Goal: Task Accomplishment & Management: Manage account settings

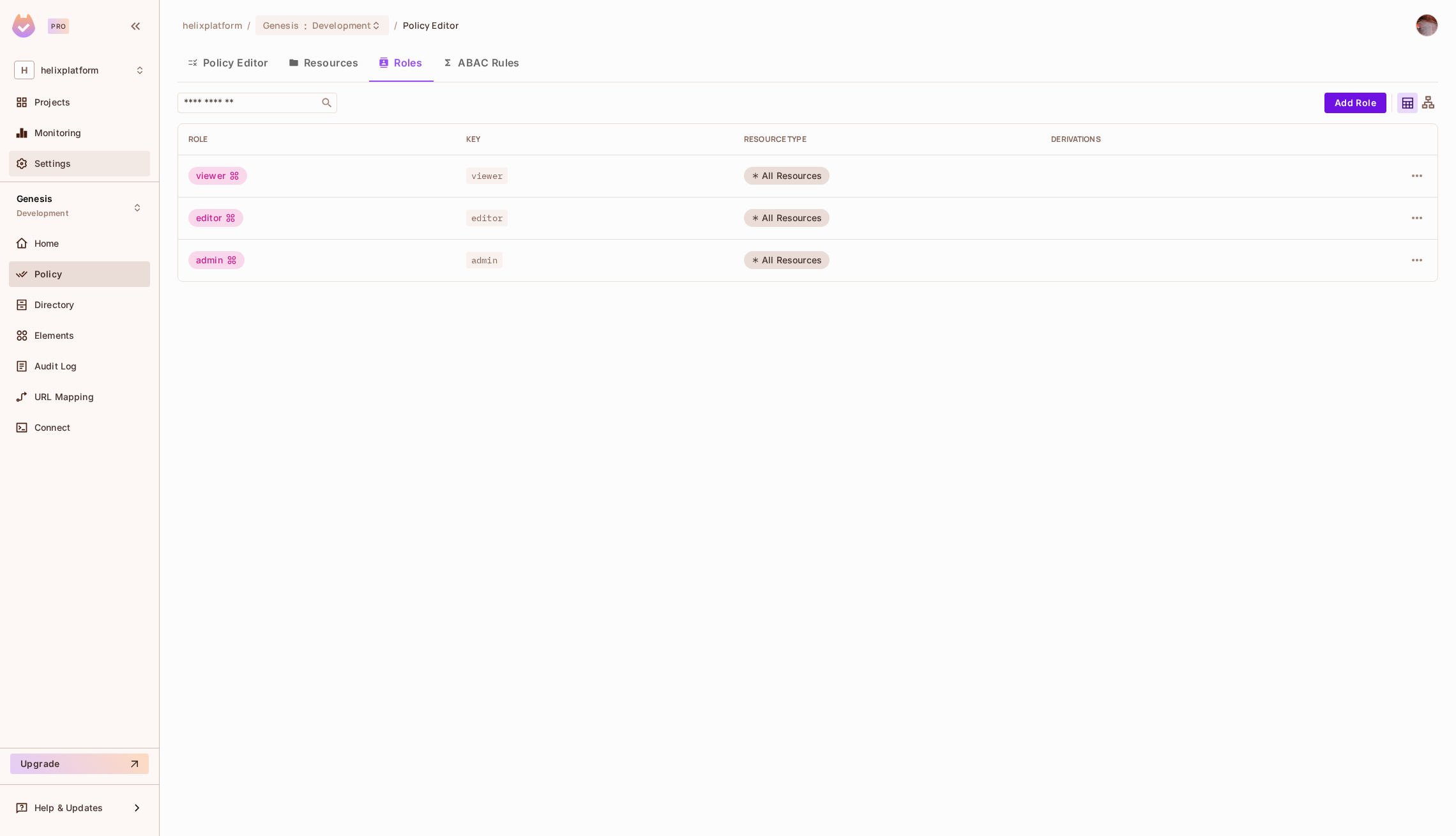
click at [81, 165] on div "Settings" at bounding box center [90, 163] width 110 height 10
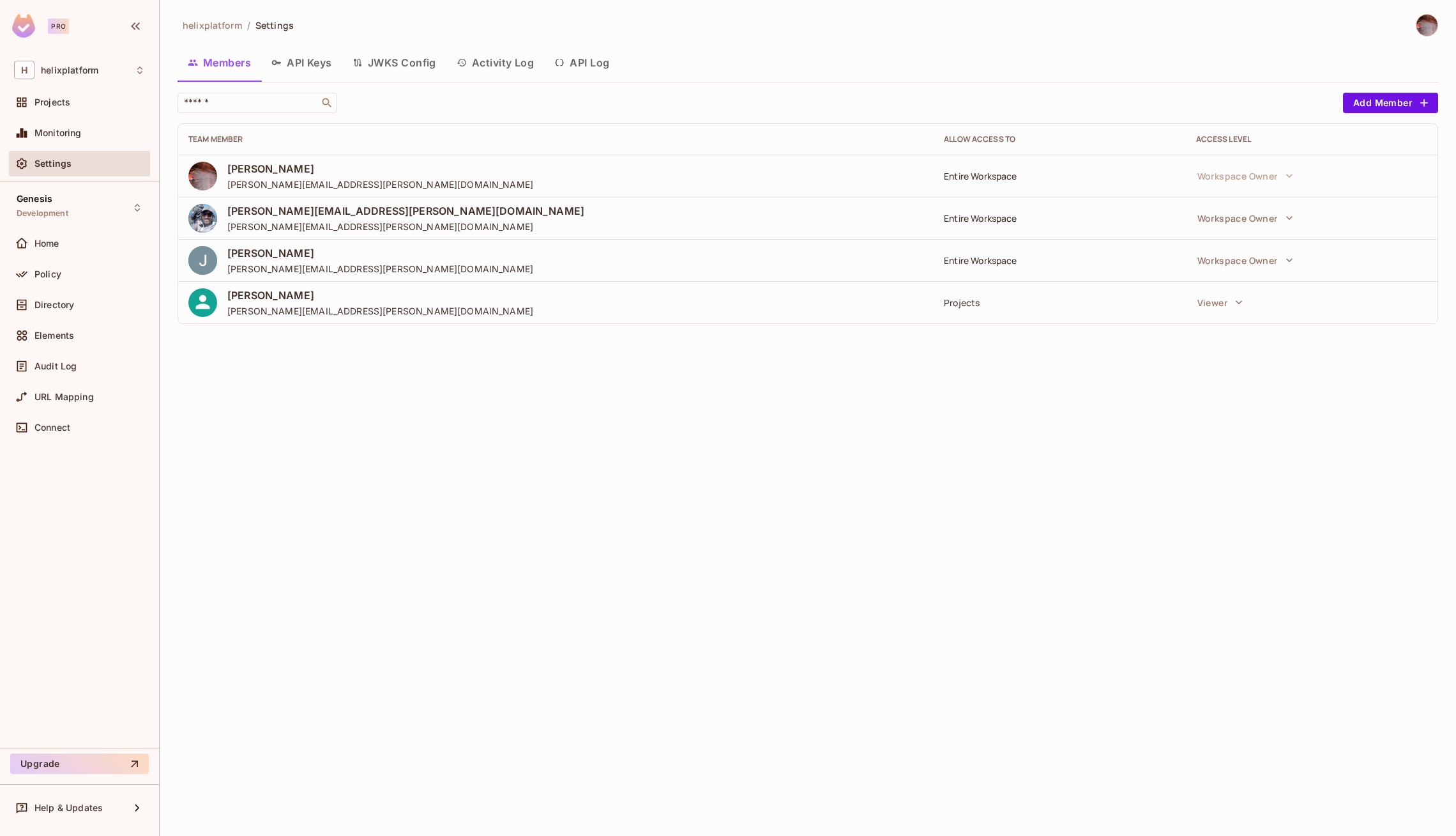
click at [312, 61] on button "API Keys" at bounding box center [302, 62] width 81 height 32
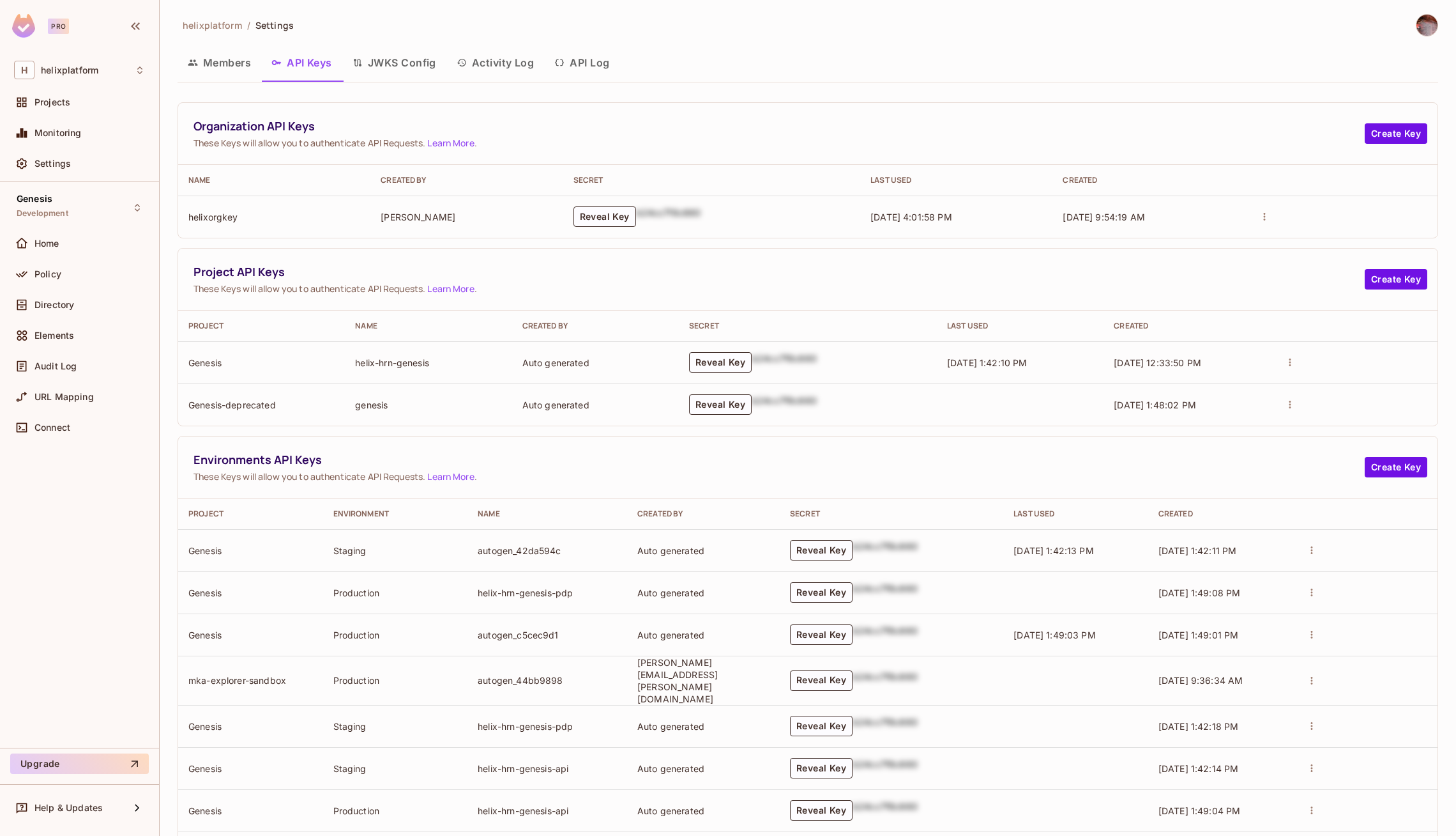
scroll to position [184, 0]
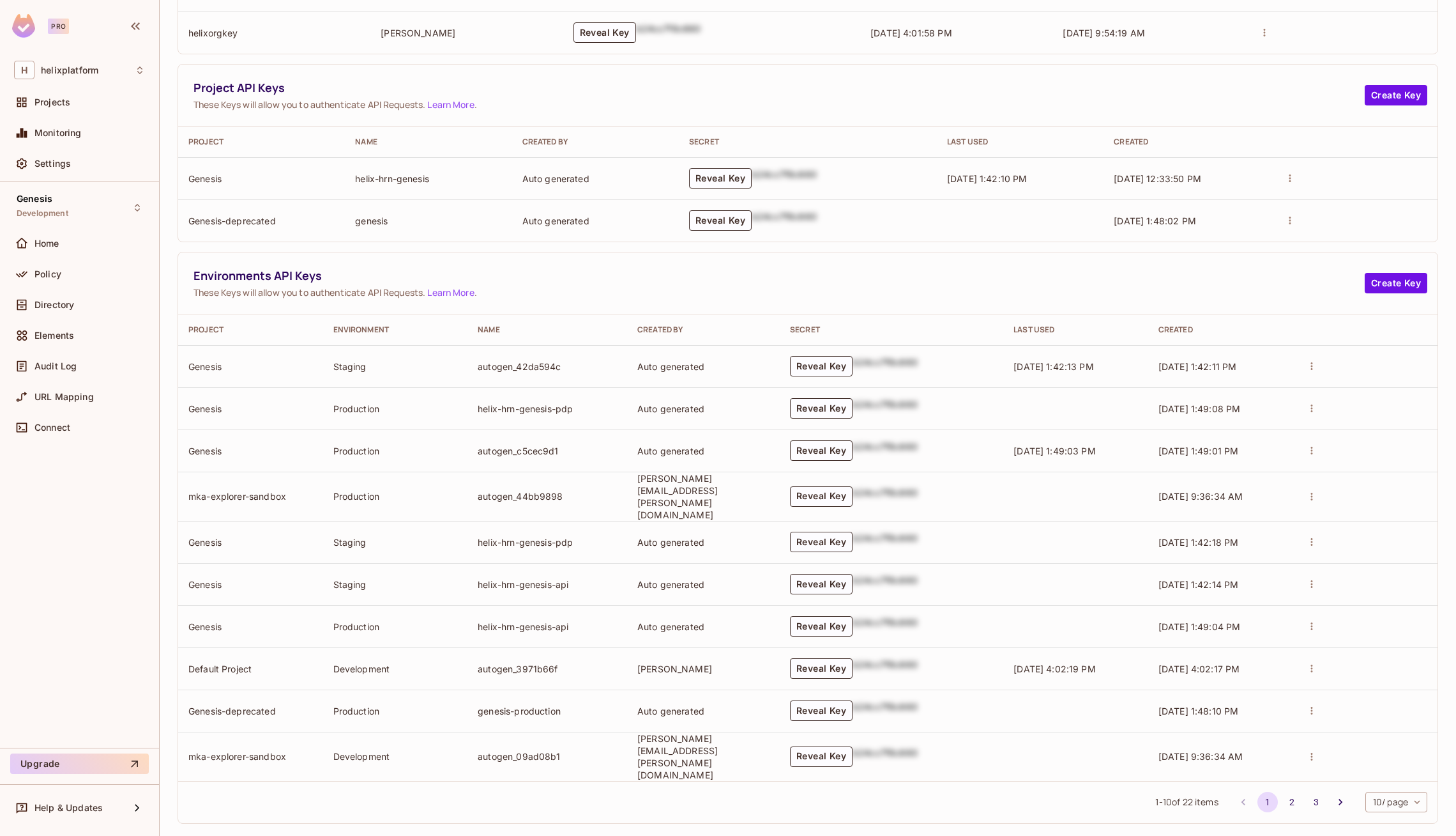
click at [1394, 787] on body "Pro H helixplatform Projects Monitoring Settings Genesis Development Home Polic…" at bounding box center [728, 418] width 1456 height 836
click at [1381, 804] on li "100 / page" at bounding box center [1395, 807] width 64 height 27
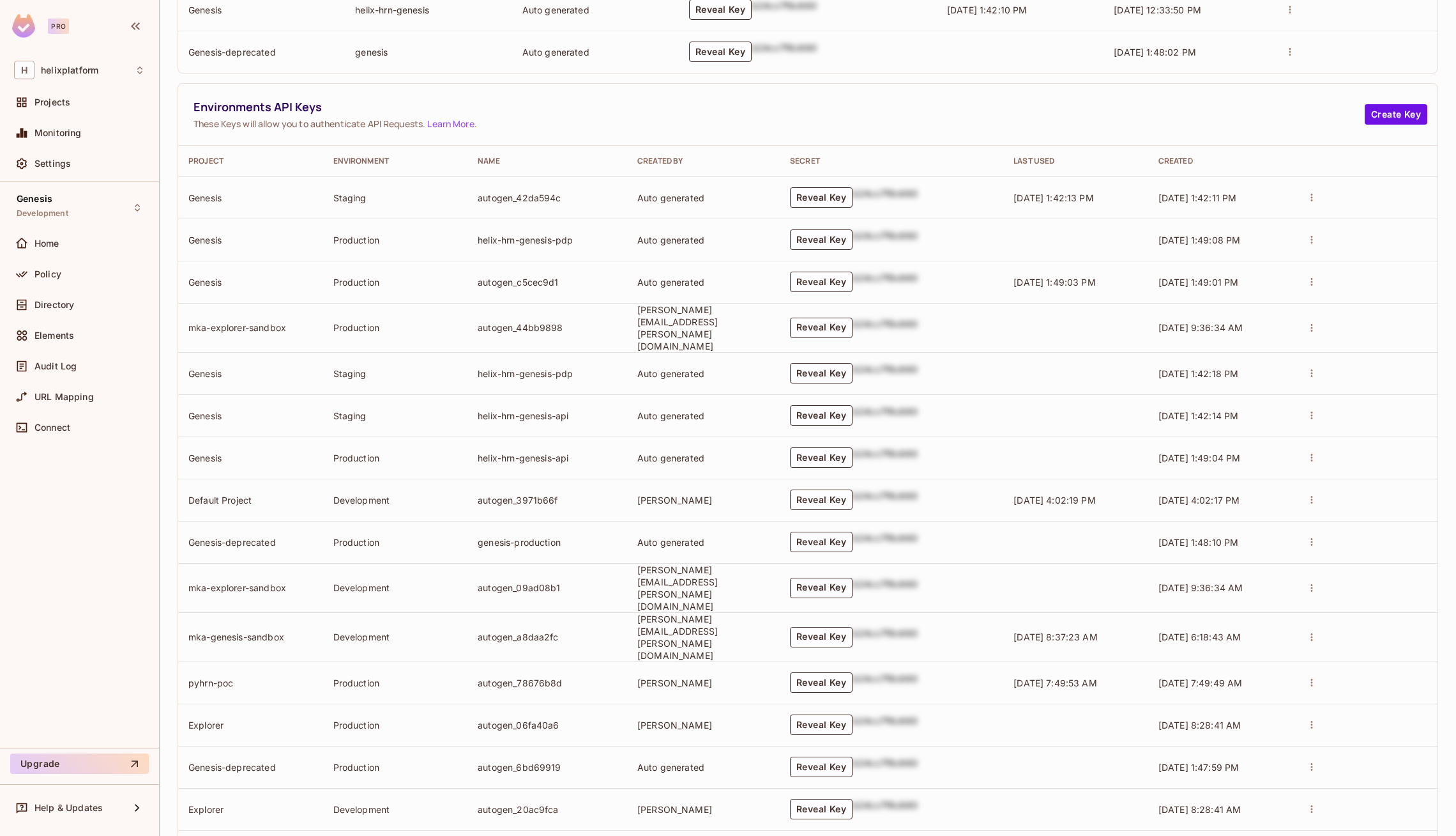
scroll to position [346, 0]
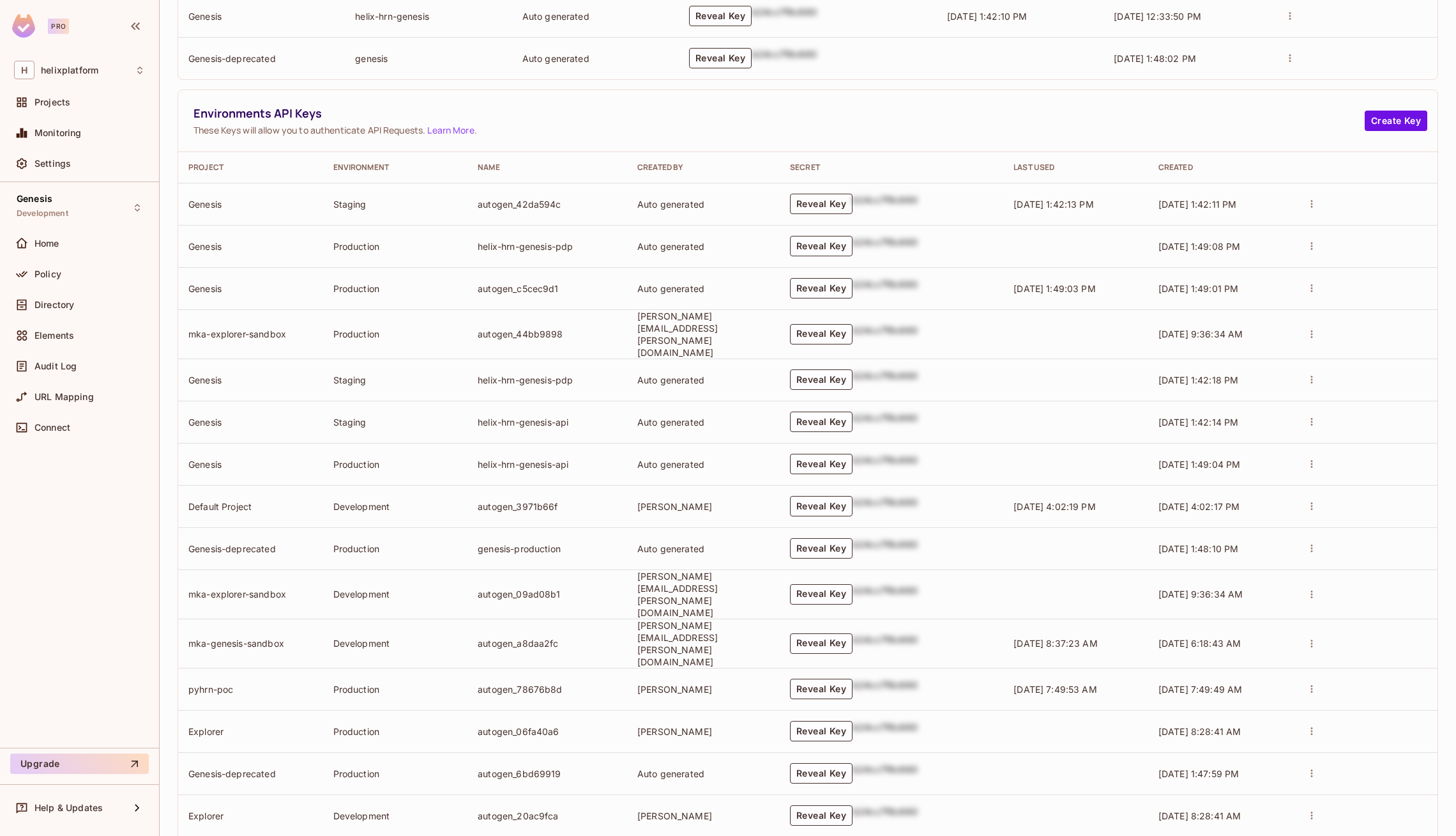
click at [843, 198] on button "Reveal Key" at bounding box center [821, 204] width 62 height 20
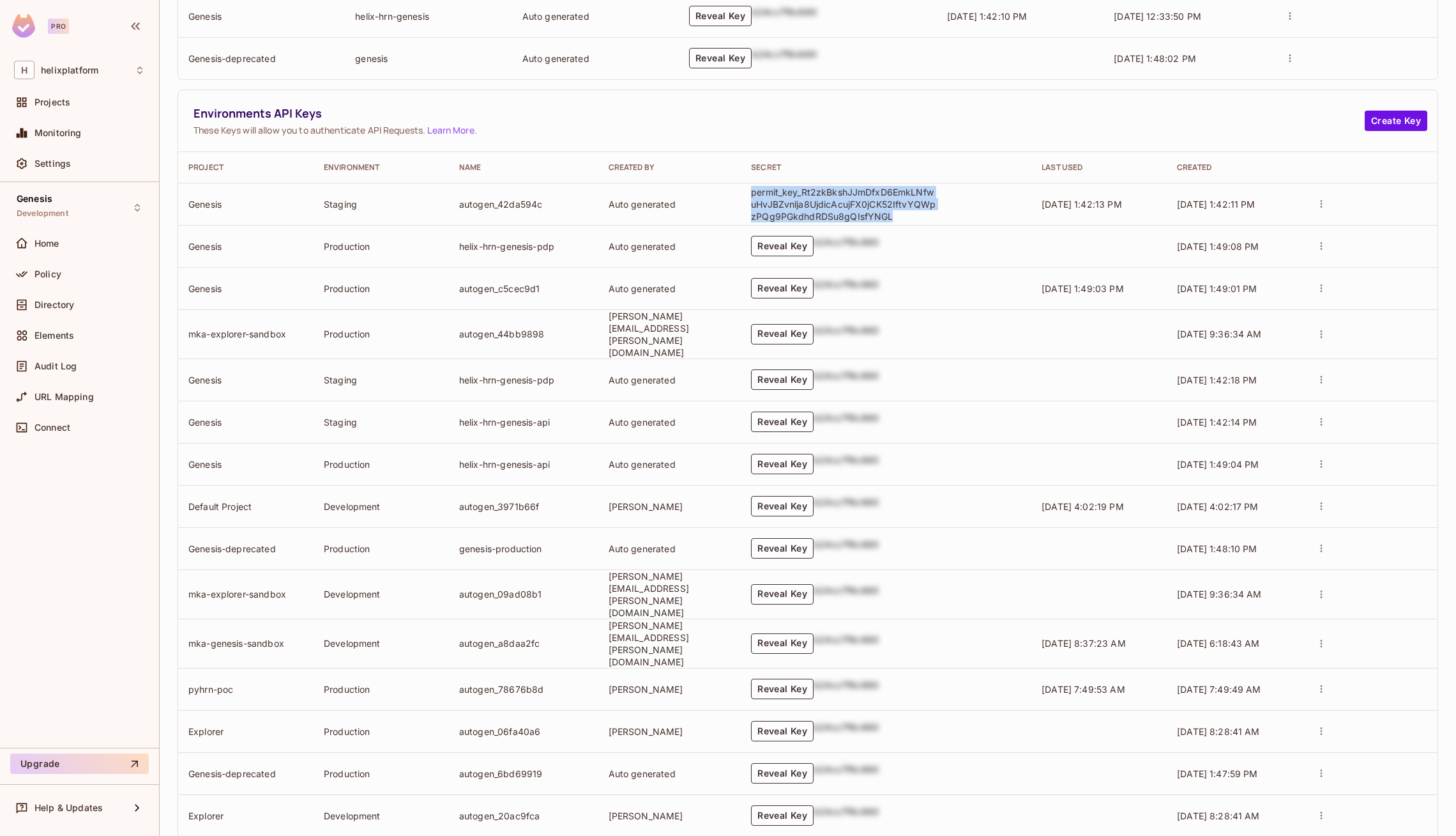
drag, startPoint x: 772, startPoint y: 193, endPoint x: 921, endPoint y: 211, distance: 150.1
click at [921, 211] on td "permit_key_Rt2zkBkshJJmDfxD6EmkLNfwuHvJBZvnlja8UjdicAcujFX0jCK52IftvYQWpzPQg9PG…" at bounding box center [885, 204] width 291 height 42
copy p "permit_key_Rt2zkBkshJJmDfxD6EmkLNfwuHvJBZvnlja8UjdicAcujFX0jCK52IftvYQWpzPQg9PG…"
